Goal: Task Accomplishment & Management: Use online tool/utility

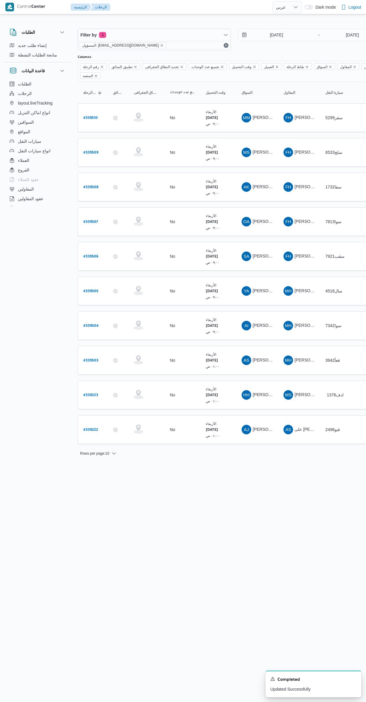
select select "ar"
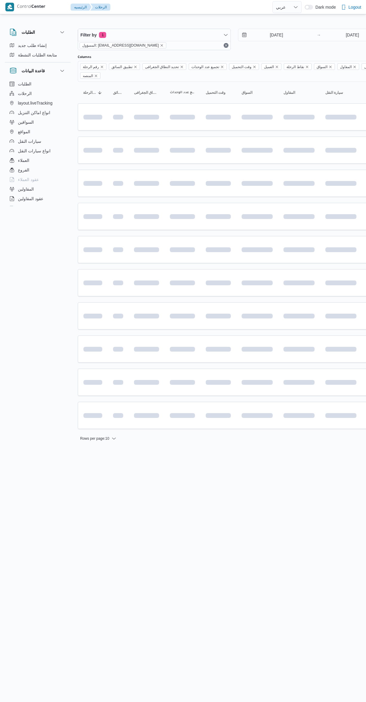
select select "ar"
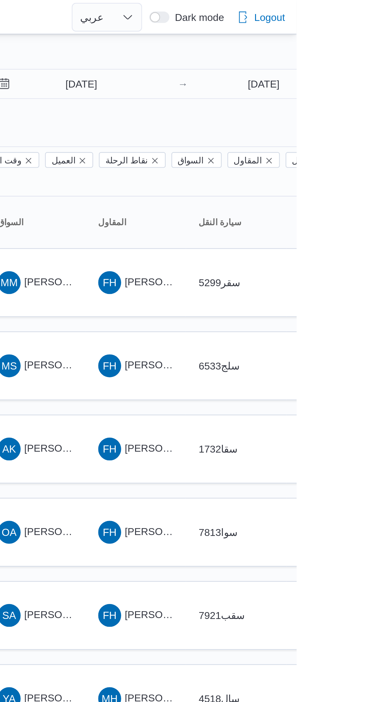
click at [259, 184] on span "[PERSON_NAME][DATE]" at bounding box center [276, 186] width 48 height 5
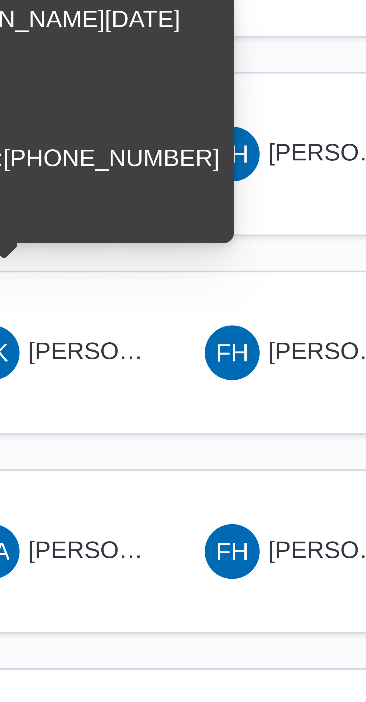
click at [249, 123] on div "Name : [PERSON_NAME][DATE] : 17336 Email : Phone Number : [PHONE_NUMBER] Is Onl…" at bounding box center [252, 145] width 71 height 45
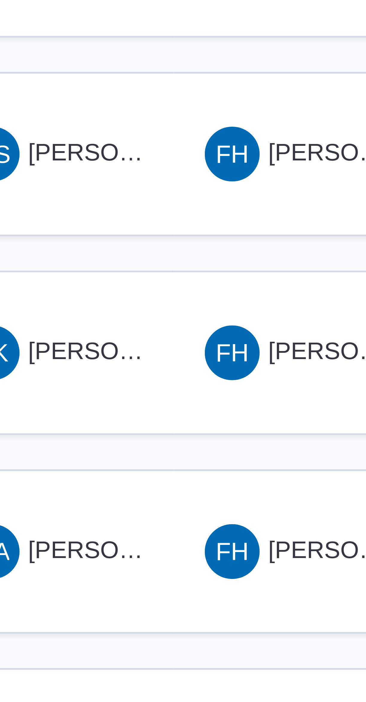
click at [265, 217] on span "OA عمر [PERSON_NAME]" at bounding box center [256, 222] width 31 height 10
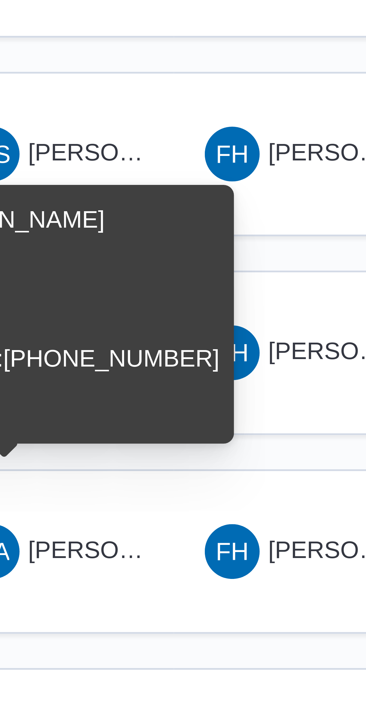
click at [286, 220] on td "المقاول FH [PERSON_NAME]ه تربو" at bounding box center [299, 221] width 42 height 29
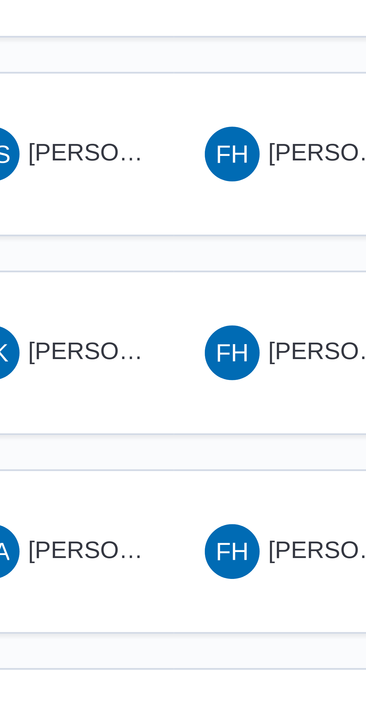
click at [268, 184] on span "[PERSON_NAME][DATE]" at bounding box center [276, 186] width 48 height 5
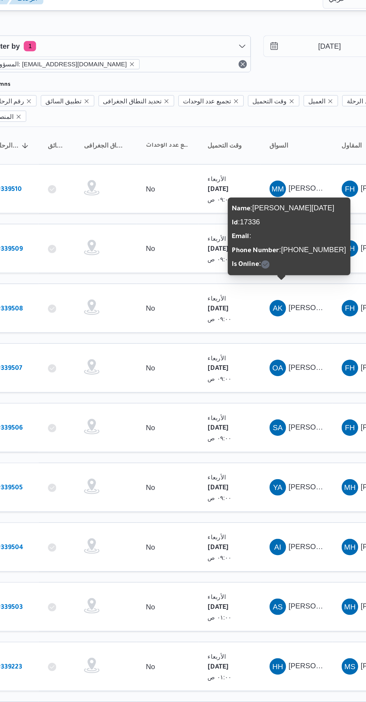
click at [95, 186] on b "# 339508" at bounding box center [90, 188] width 15 height 4
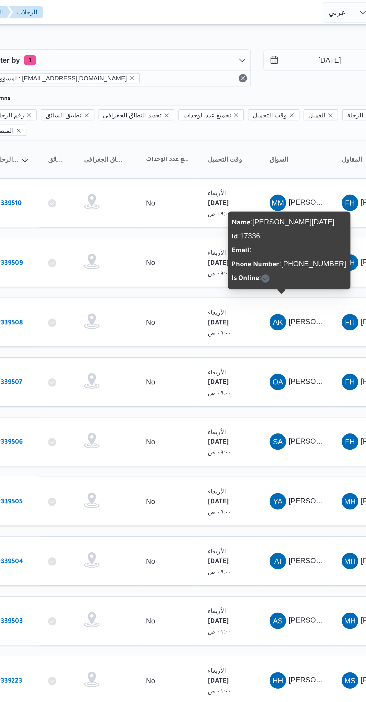
select select "ar"
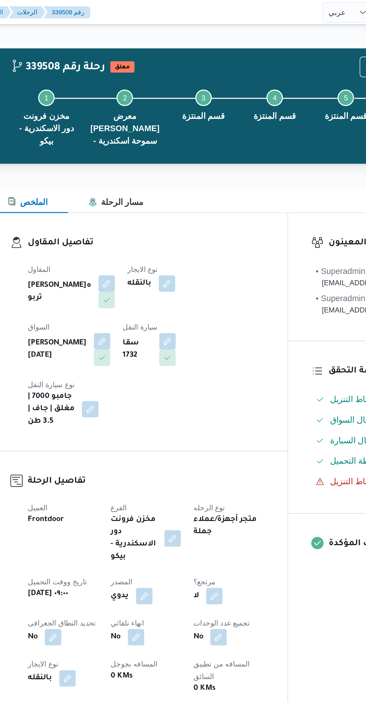
click at [149, 193] on button "button" at bounding box center [145, 198] width 10 height 10
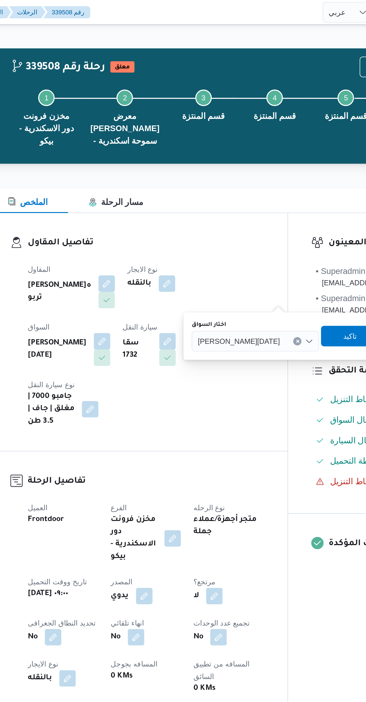
click at [224, 198] on span "[PERSON_NAME][DATE]" at bounding box center [224, 198] width 48 height 7
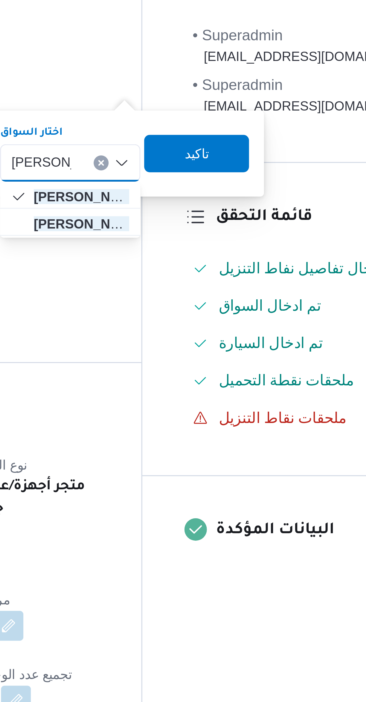
type input "[PERSON_NAME][DATE]"
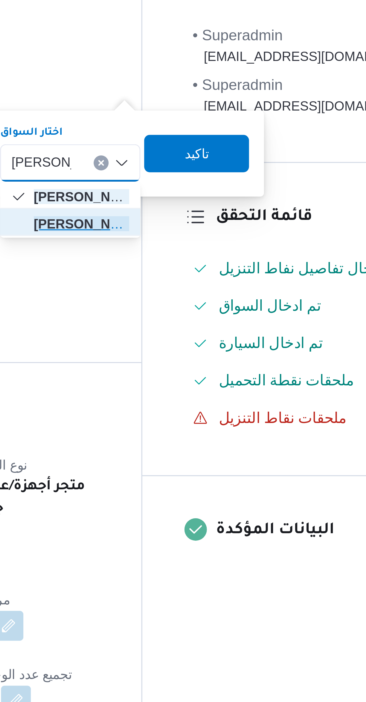
click at [242, 218] on span "[PERSON_NAME][DATE] [PERSON_NAME][DATE]" at bounding box center [233, 217] width 30 height 7
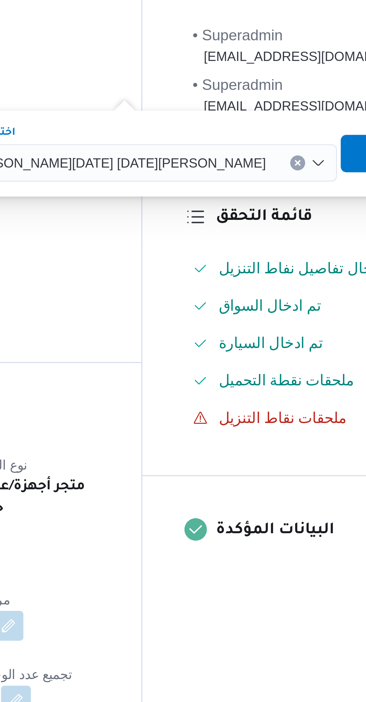
click at [316, 194] on span "تاكيد" at bounding box center [332, 195] width 33 height 12
